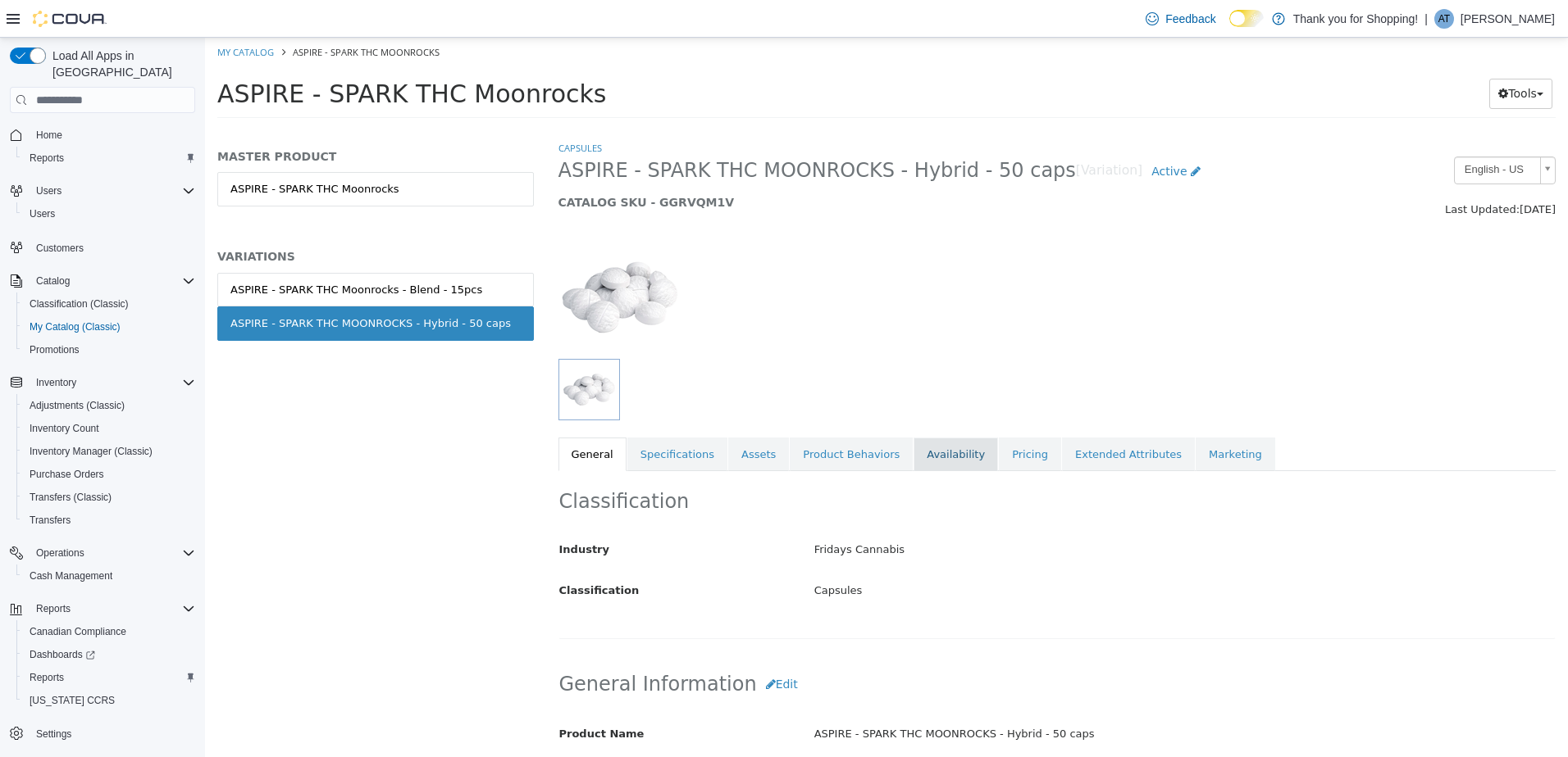
click at [914, 458] on link "Availability" at bounding box center [956, 454] width 84 height 34
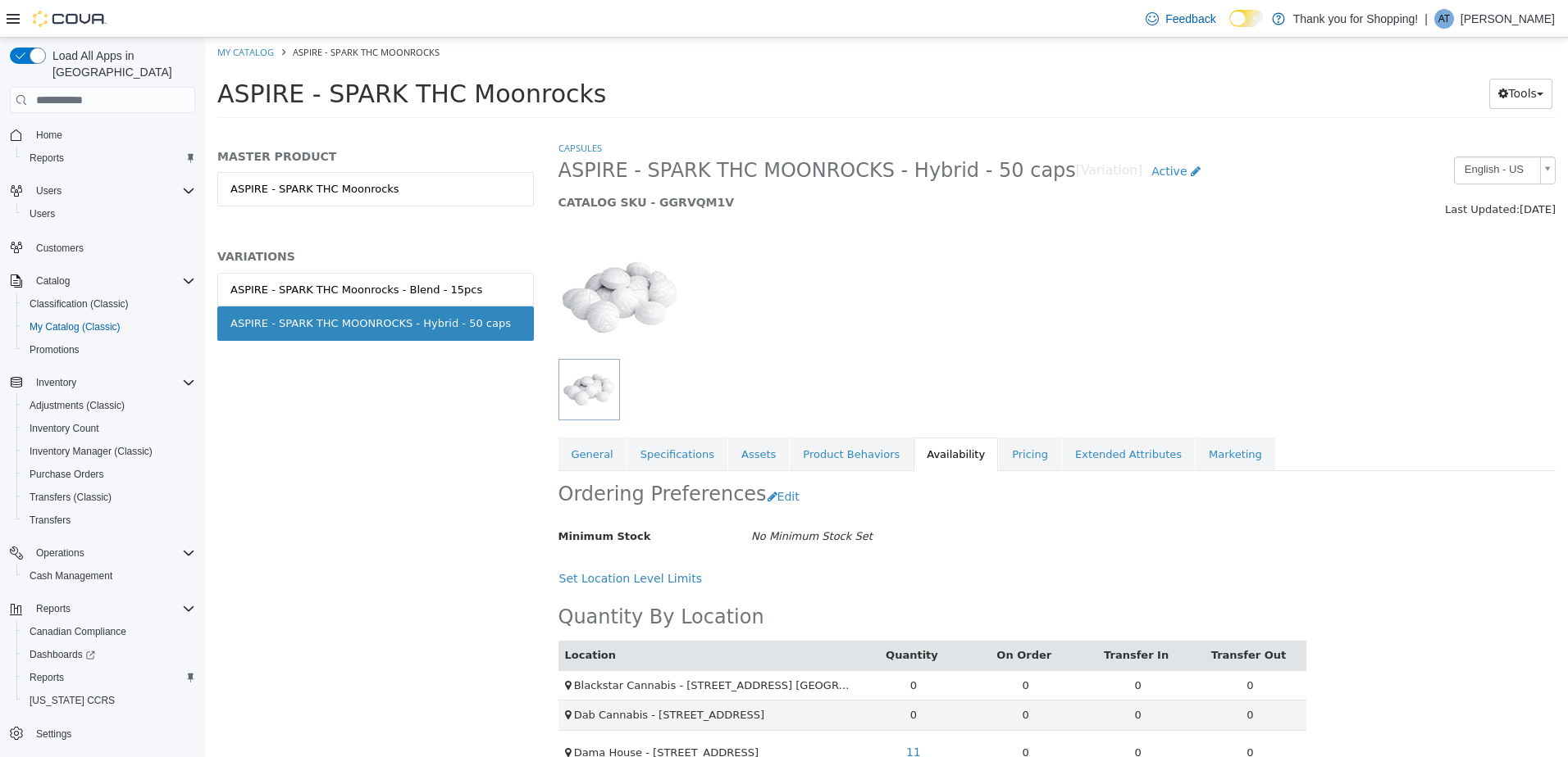
scroll to position [66, 0]
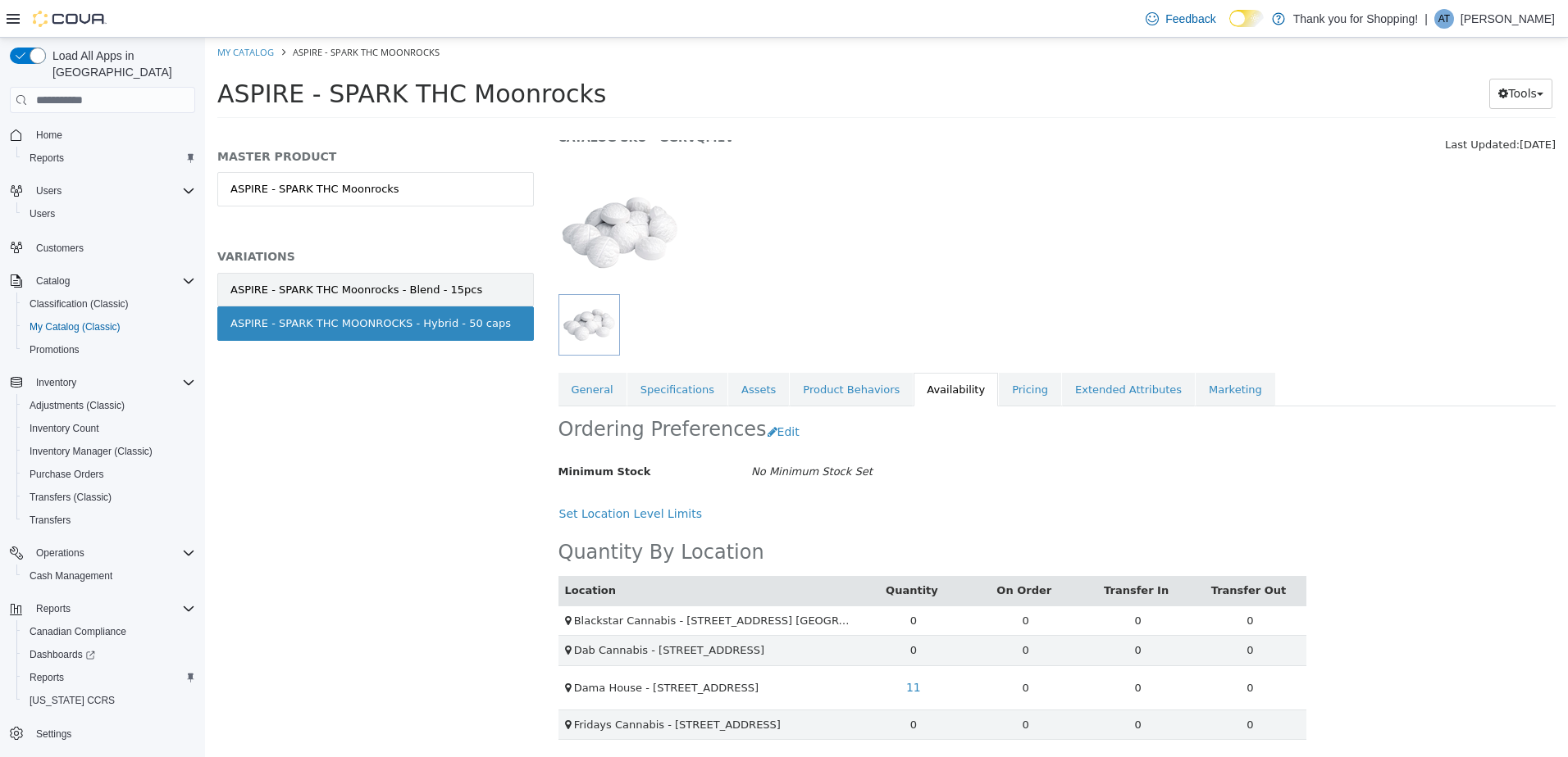
click at [454, 291] on div "ASPIRE - SPARK THC Moonrocks - Blend - 15pcs" at bounding box center [356, 290] width 252 height 17
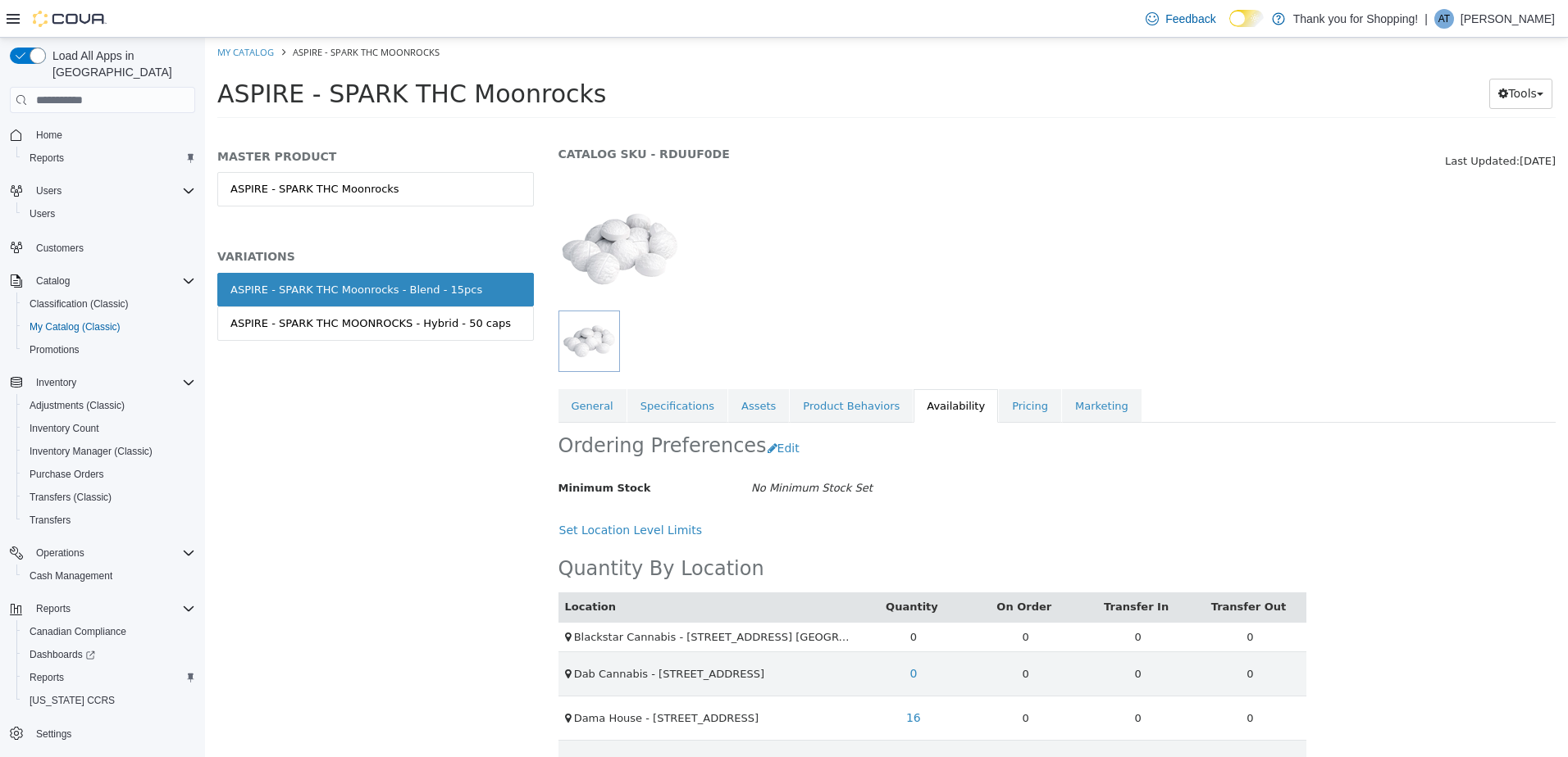
scroll to position [94, 0]
